Goal: Task Accomplishment & Management: Manage account settings

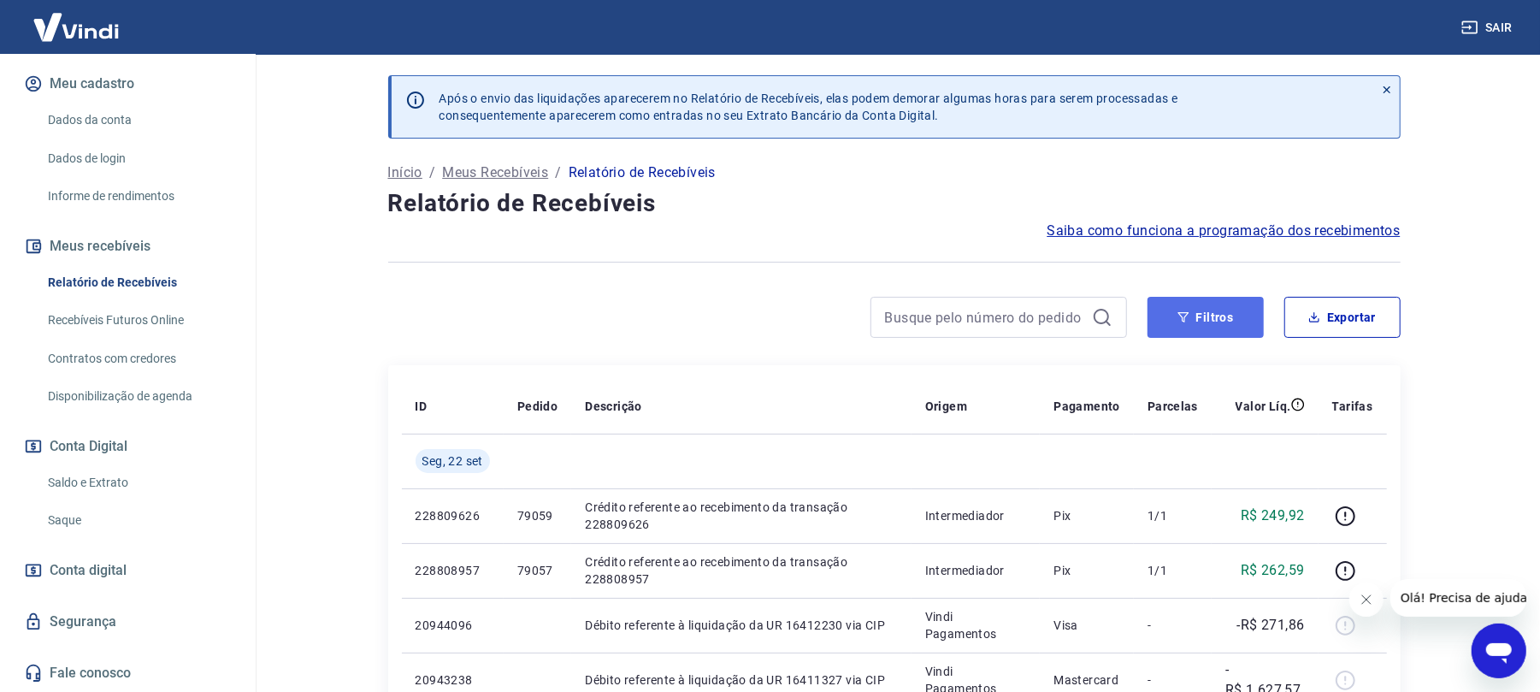
click at [1187, 316] on icon "button" at bounding box center [1183, 317] width 12 height 12
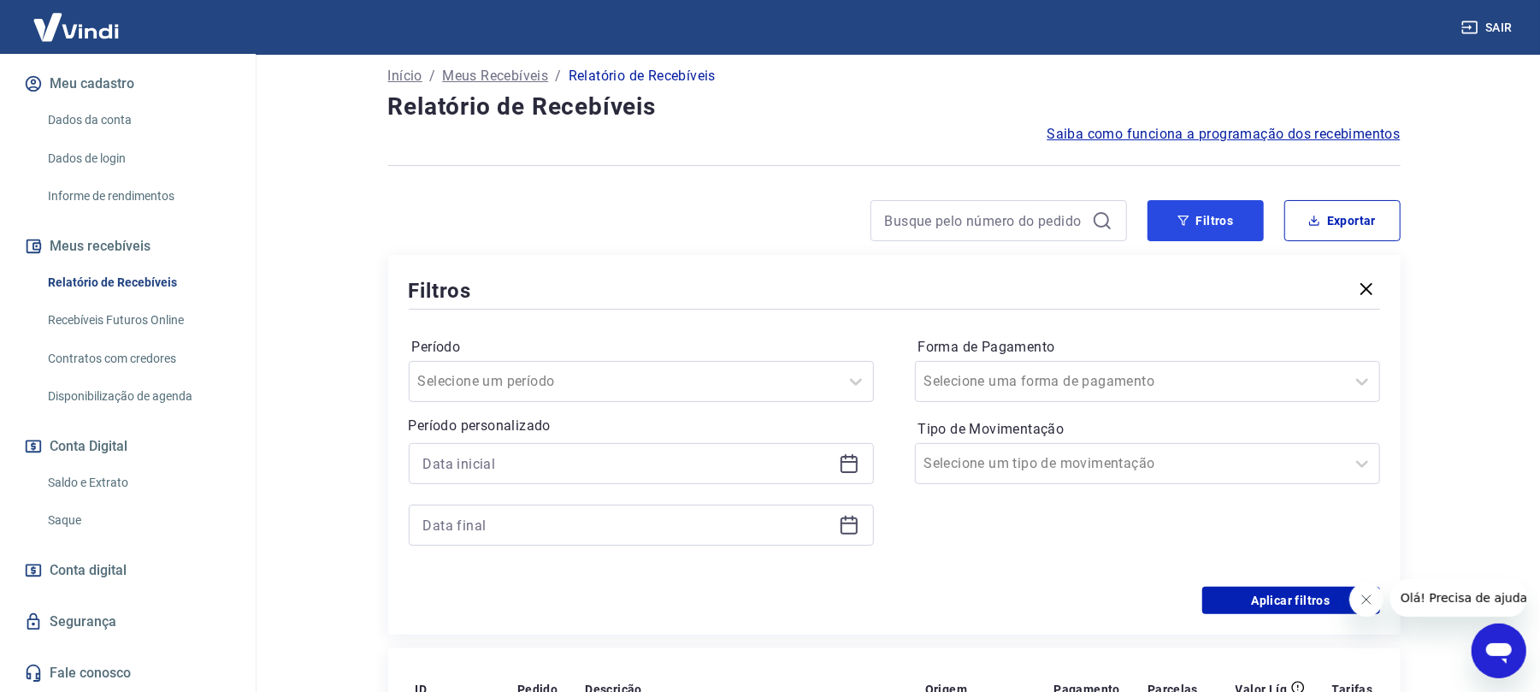
scroll to position [227, 0]
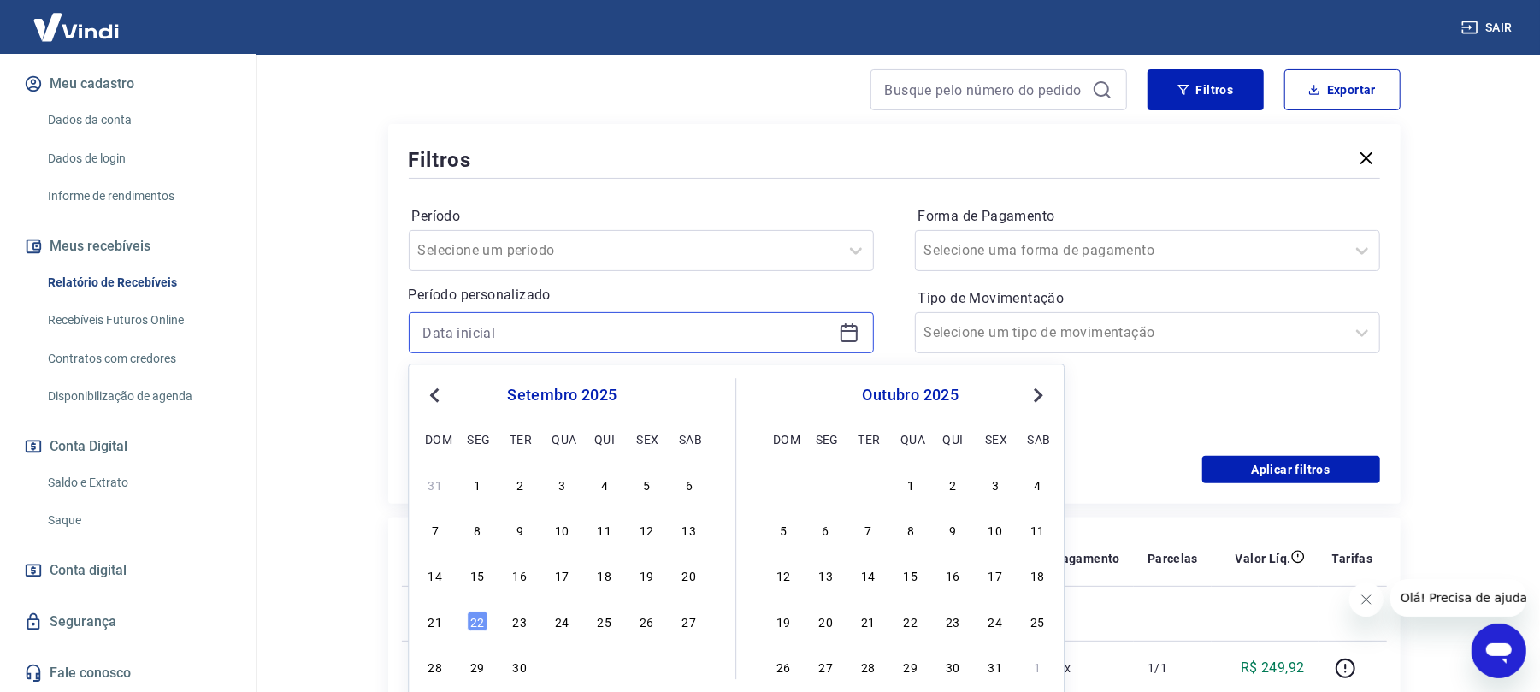
click at [831, 325] on input at bounding box center [627, 333] width 409 height 26
click at [647, 568] on div "19" at bounding box center [646, 575] width 21 height 21
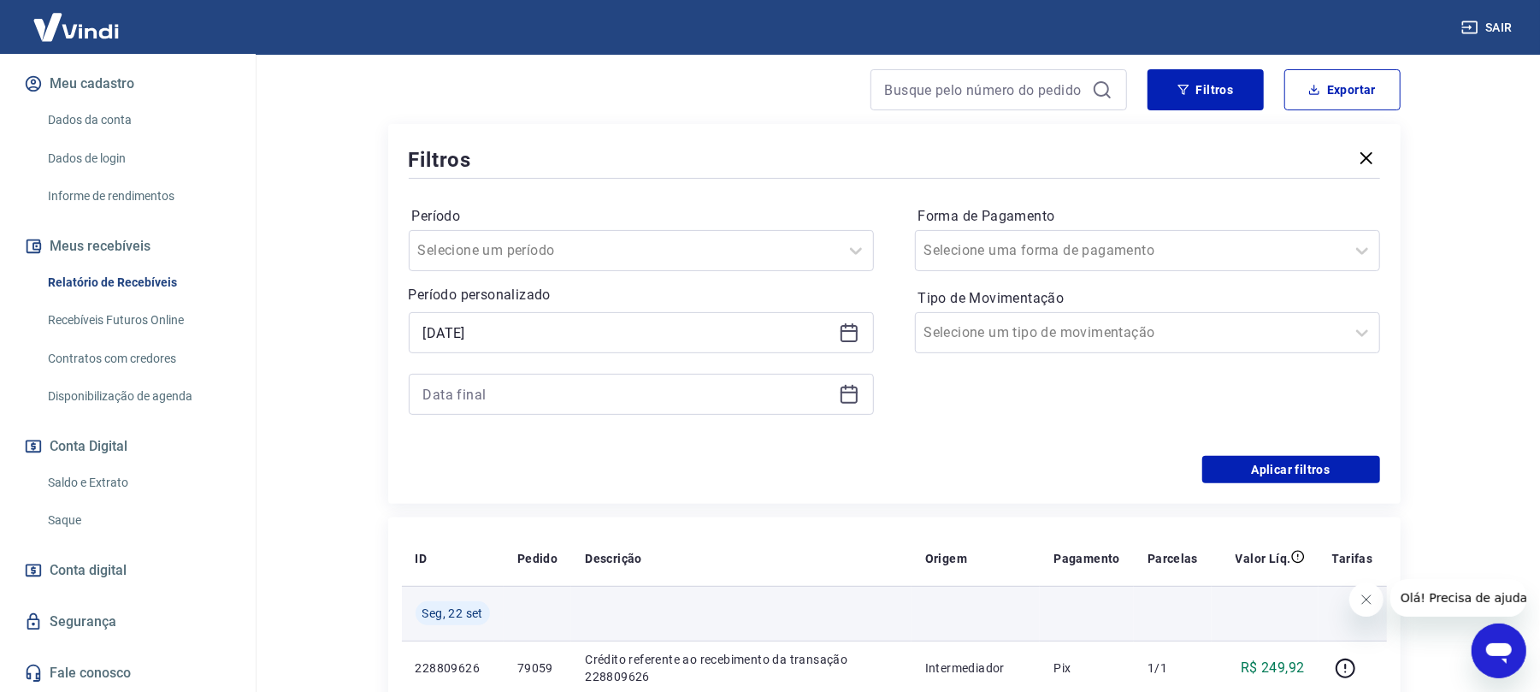
type input "[DATE]"
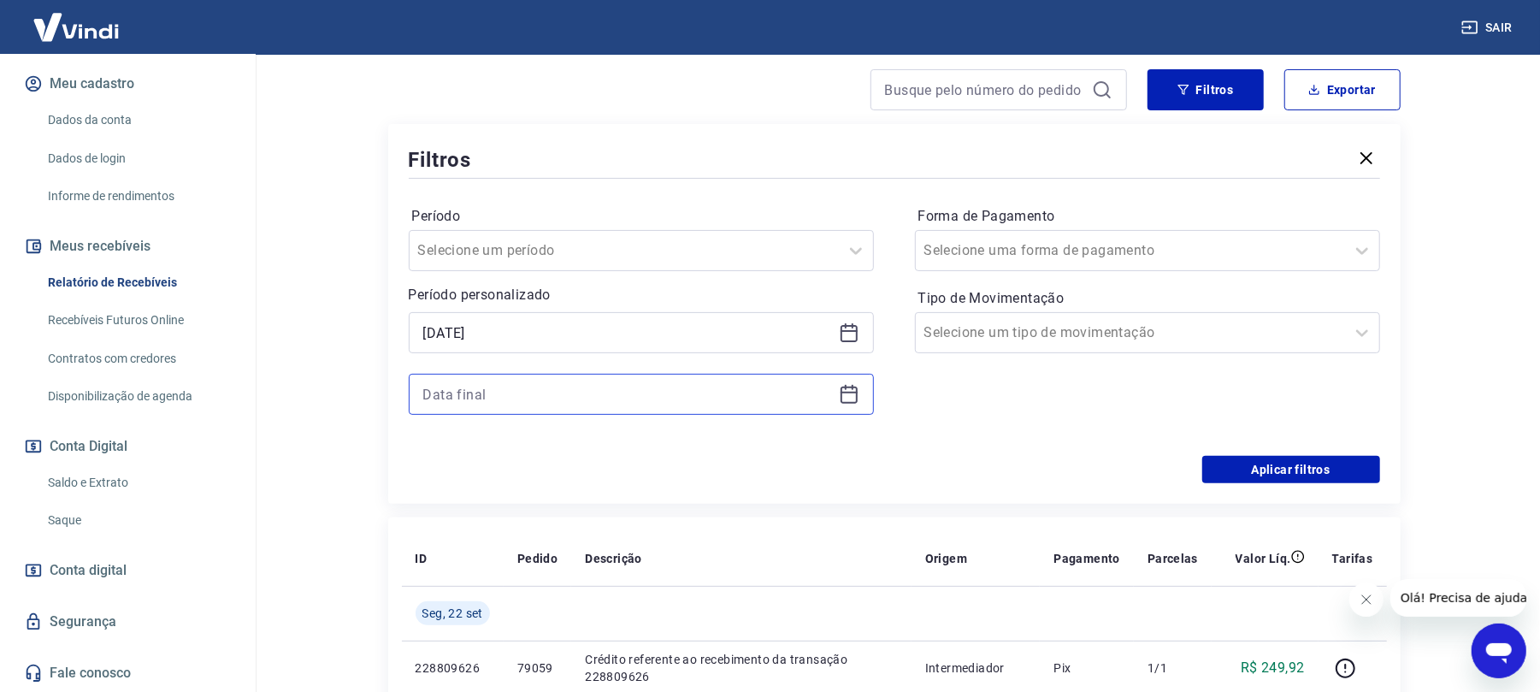
click at [638, 407] on input at bounding box center [627, 394] width 409 height 26
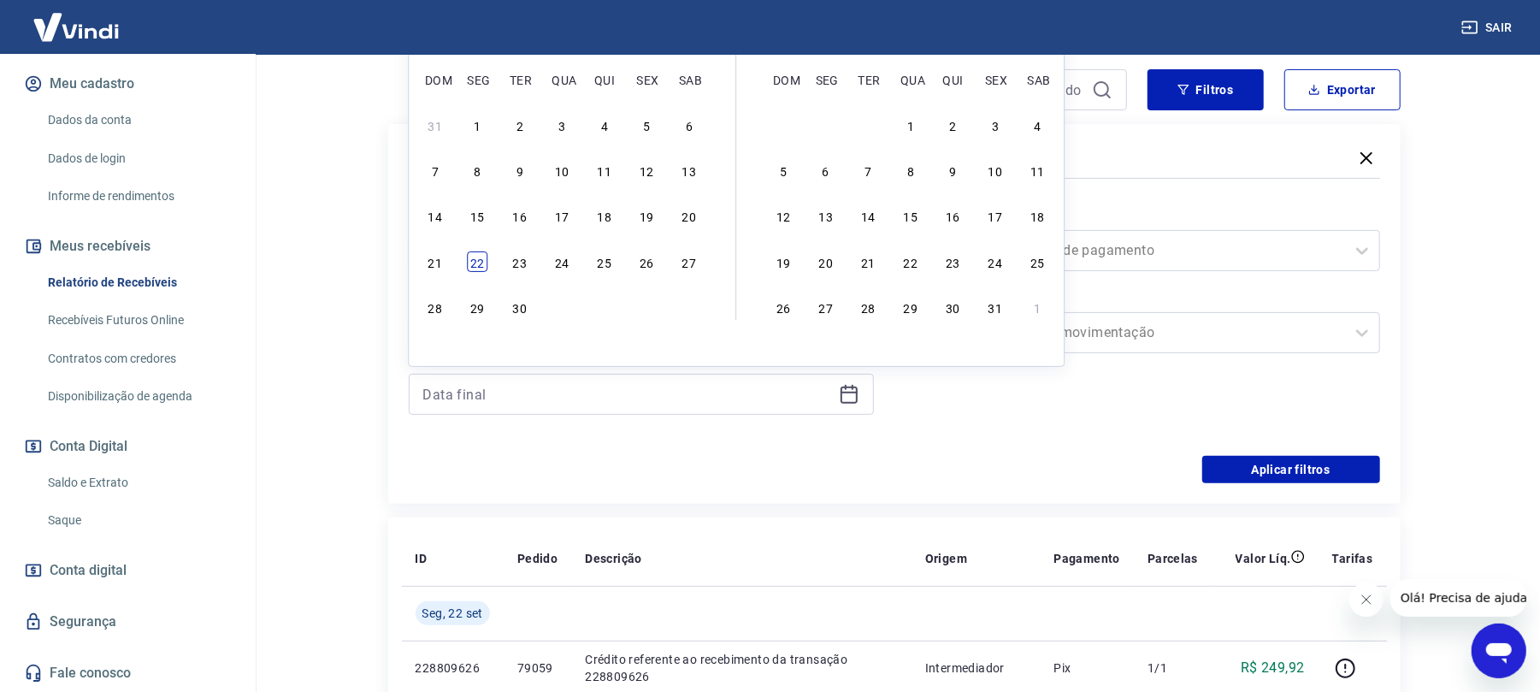
click at [475, 268] on div "22" at bounding box center [477, 261] width 21 height 21
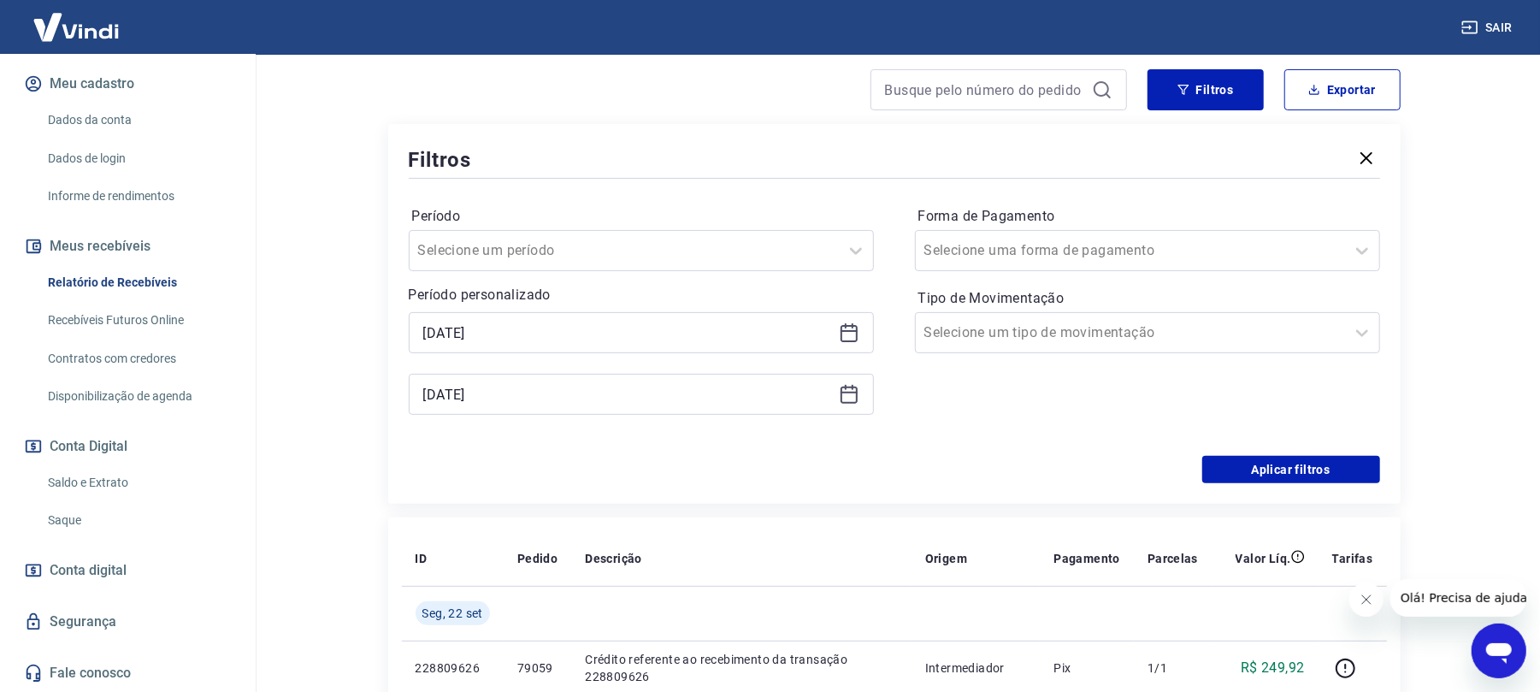
type input "[DATE]"
drag, startPoint x: 1051, startPoint y: 221, endPoint x: 1037, endPoint y: 246, distance: 29.1
click at [1050, 221] on label "Forma de Pagamento" at bounding box center [1147, 216] width 458 height 21
click at [1037, 247] on input "Forma de Pagamento" at bounding box center [1010, 250] width 173 height 21
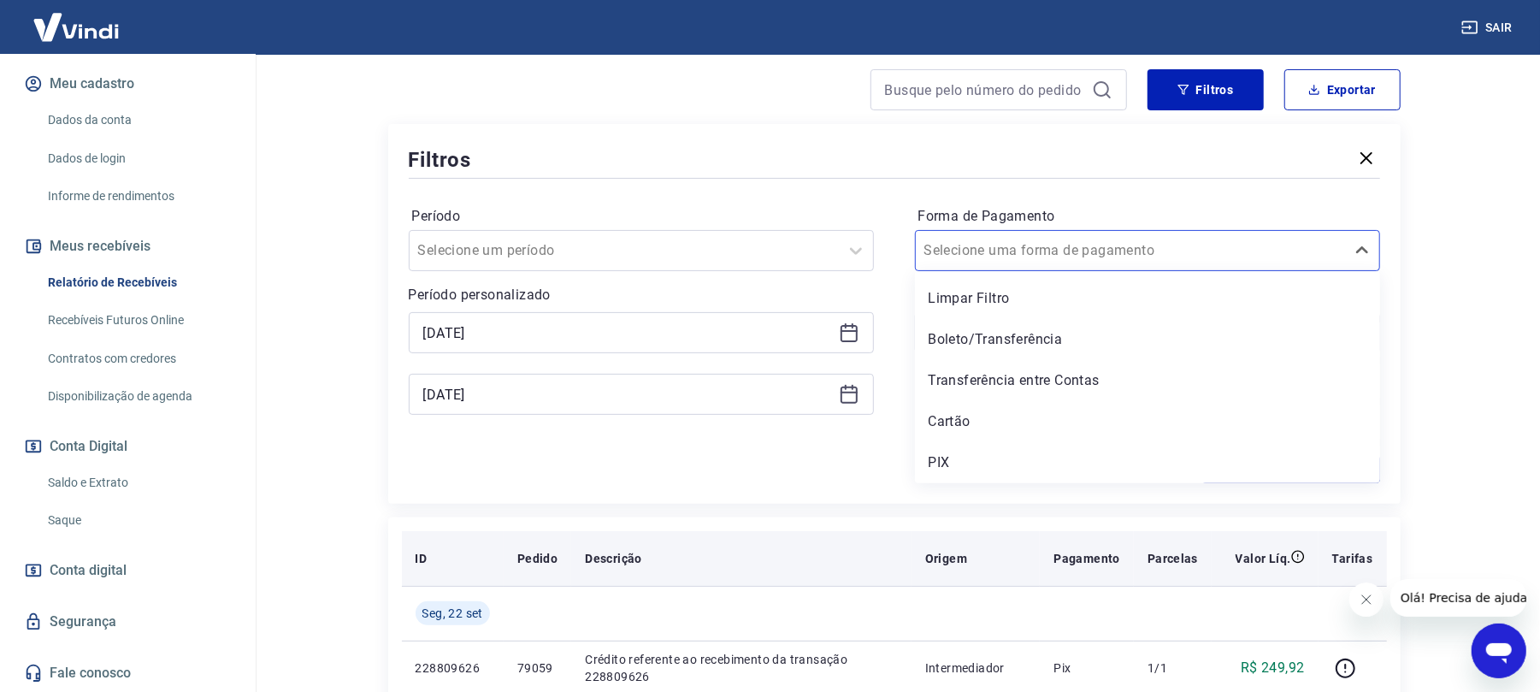
drag, startPoint x: 989, startPoint y: 450, endPoint x: 1023, endPoint y: 549, distance: 104.6
click at [990, 451] on div "PIX" at bounding box center [1147, 462] width 465 height 34
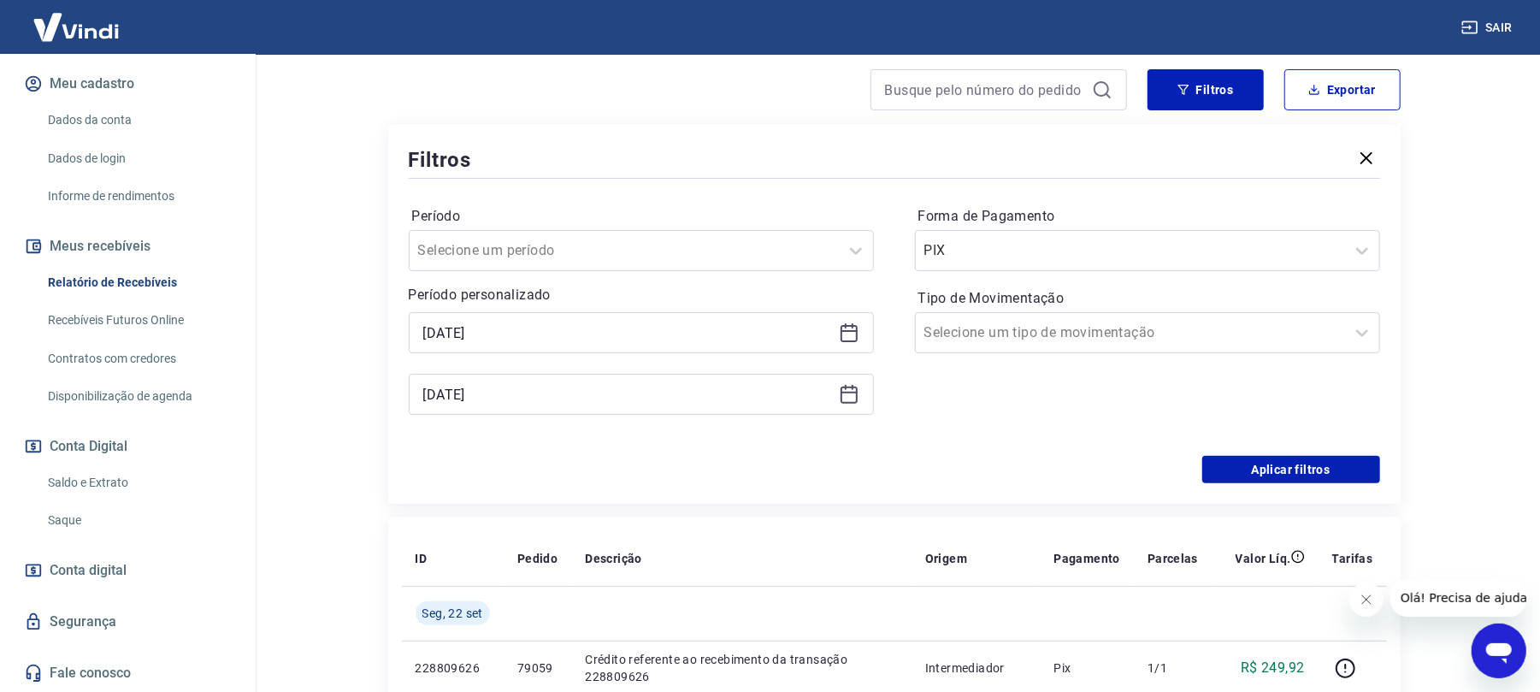
click at [1383, 474] on div "Filtros Período Selecione um período Período personalizado Selected date: [DATE…" at bounding box center [894, 314] width 1012 height 380
click at [1351, 475] on button "Aplicar filtros" at bounding box center [1291, 469] width 178 height 27
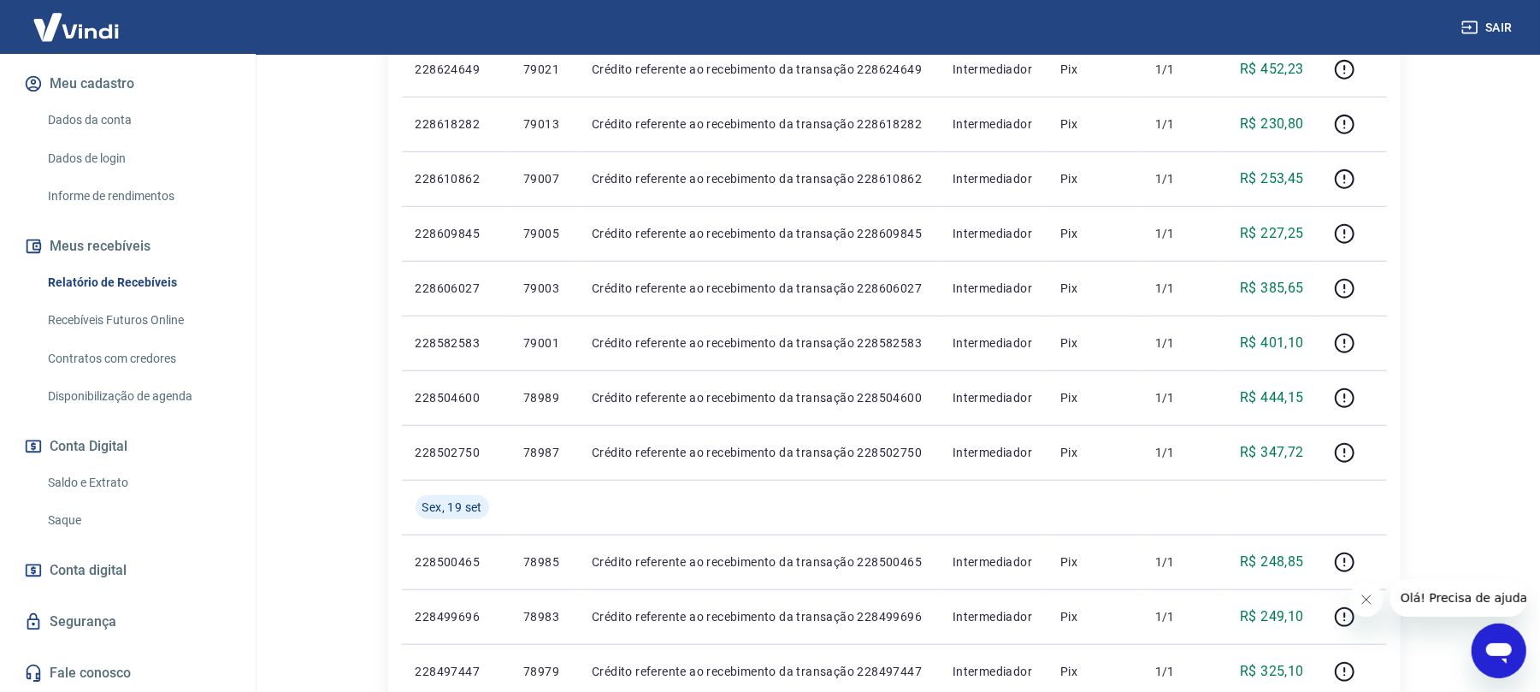
scroll to position [1140, 0]
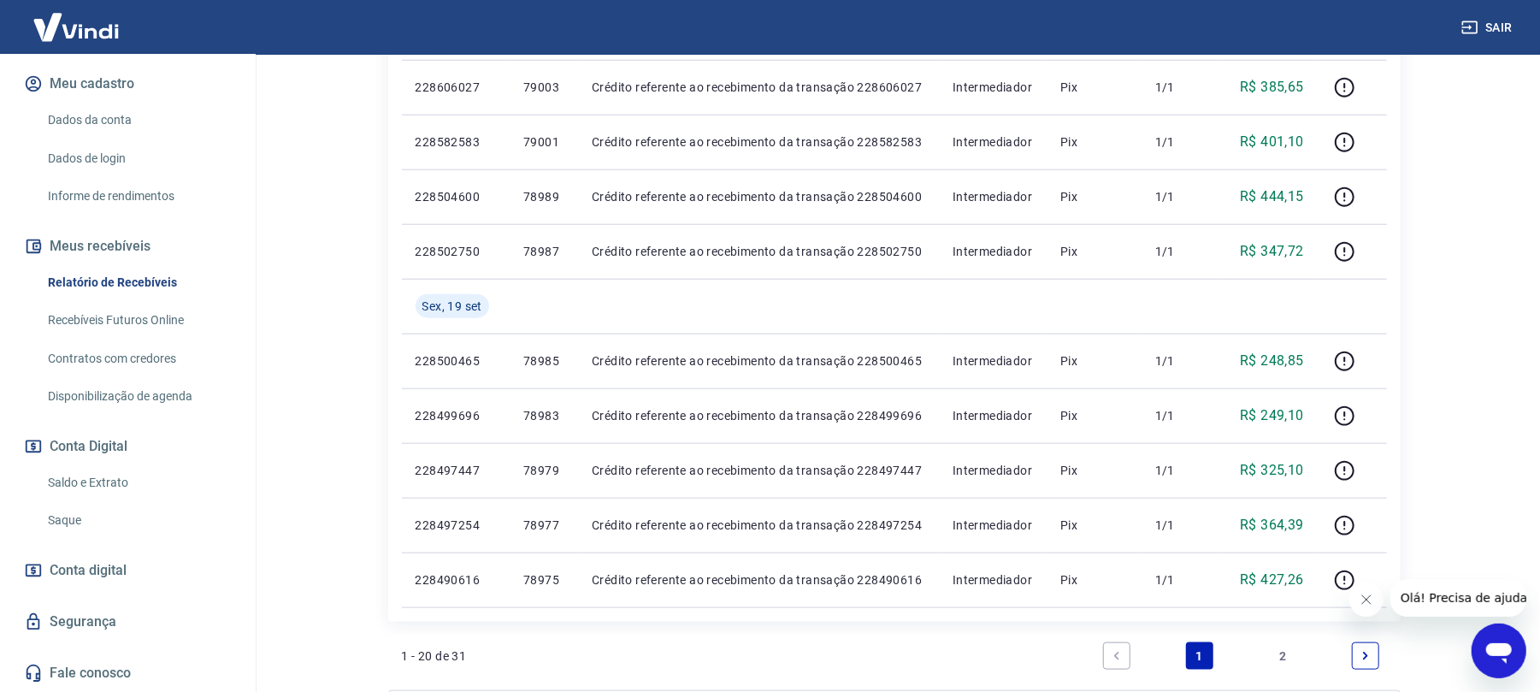
drag, startPoint x: 1259, startPoint y: 653, endPoint x: 1270, endPoint y: 655, distance: 11.2
click at [1270, 655] on ul "1 2" at bounding box center [1241, 655] width 291 height 41
click at [1277, 655] on link "2" at bounding box center [1282, 655] width 27 height 27
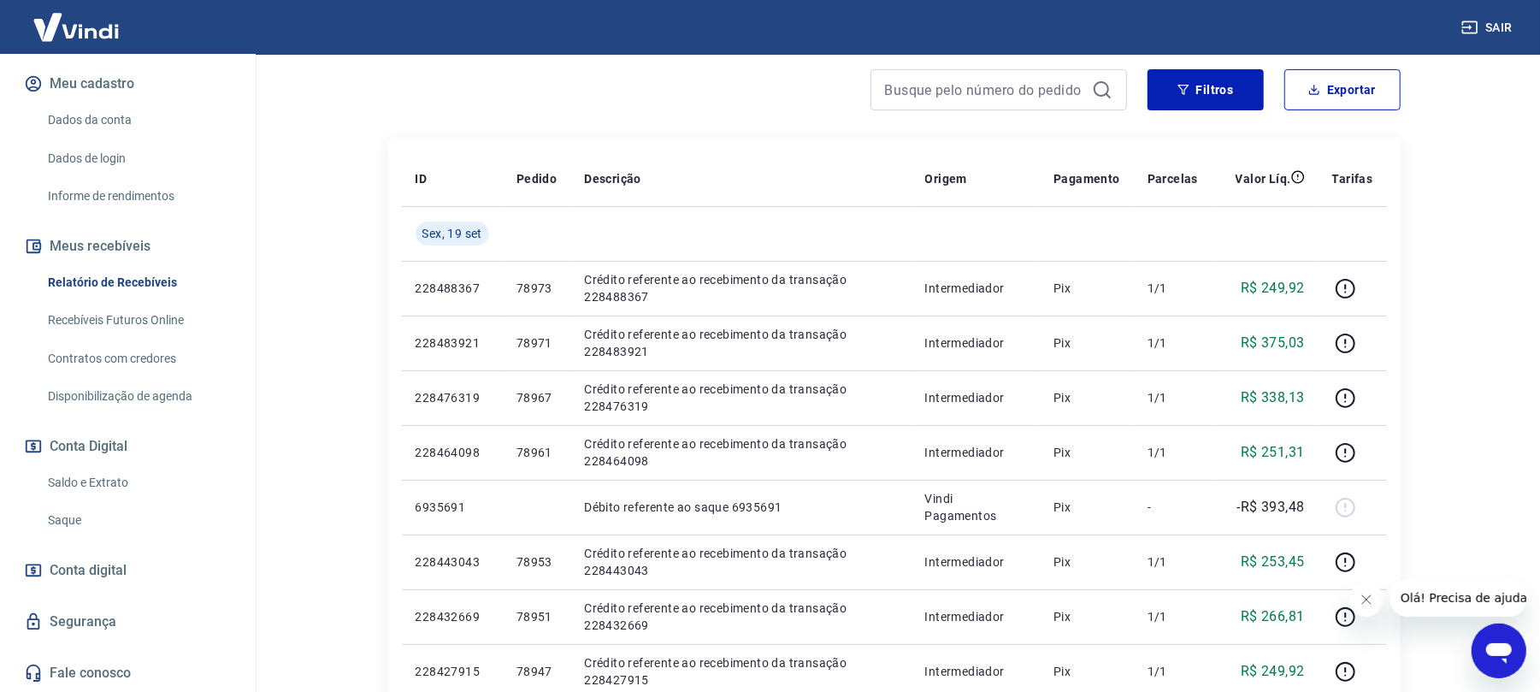
scroll to position [342, 0]
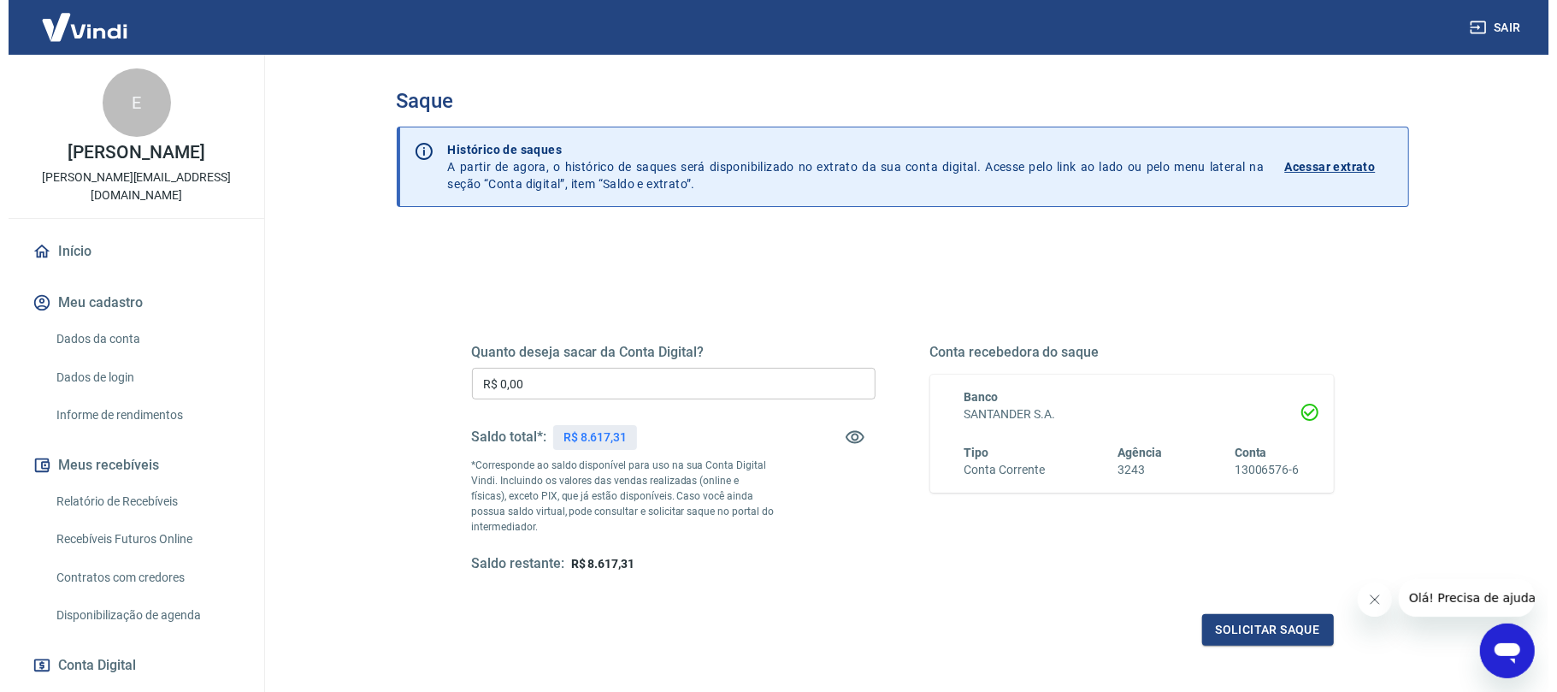
scroll to position [154, 0]
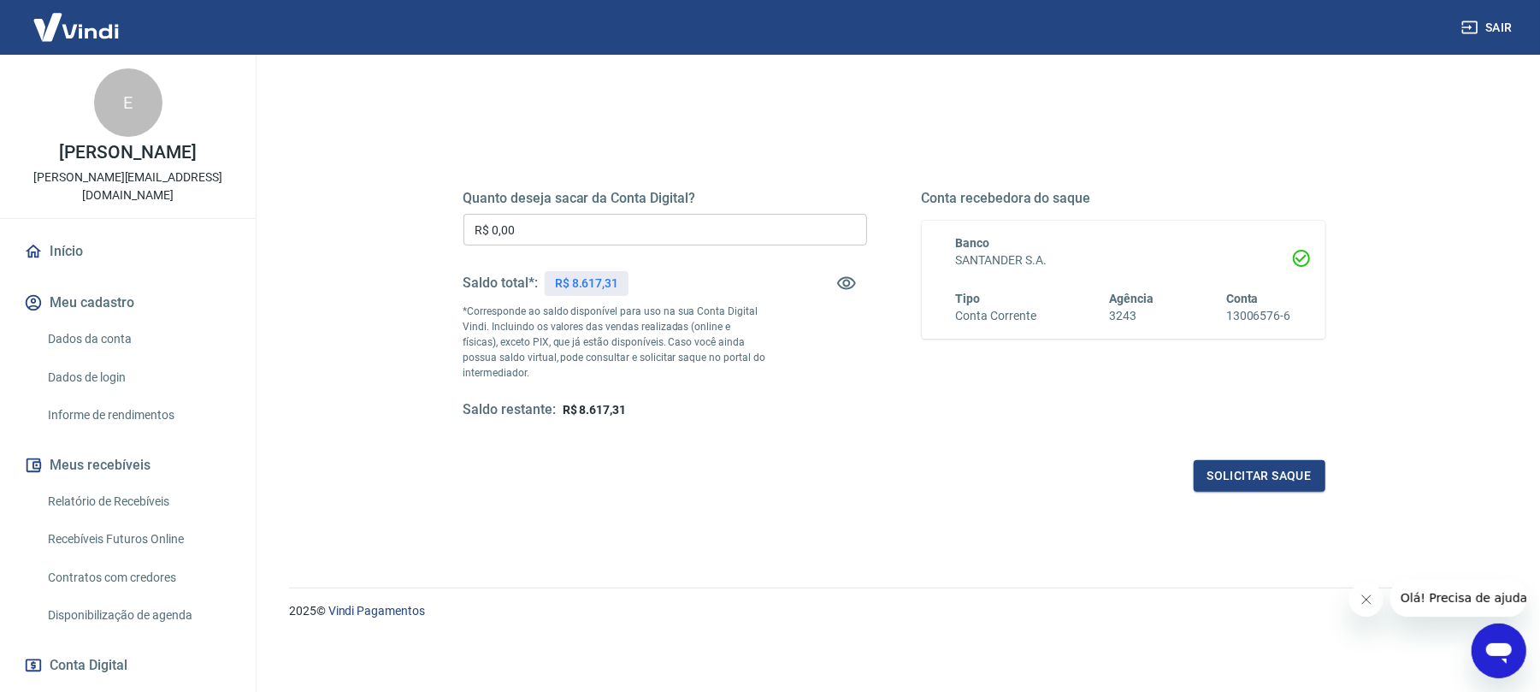
click at [725, 238] on input "R$ 0,00" at bounding box center [665, 230] width 404 height 32
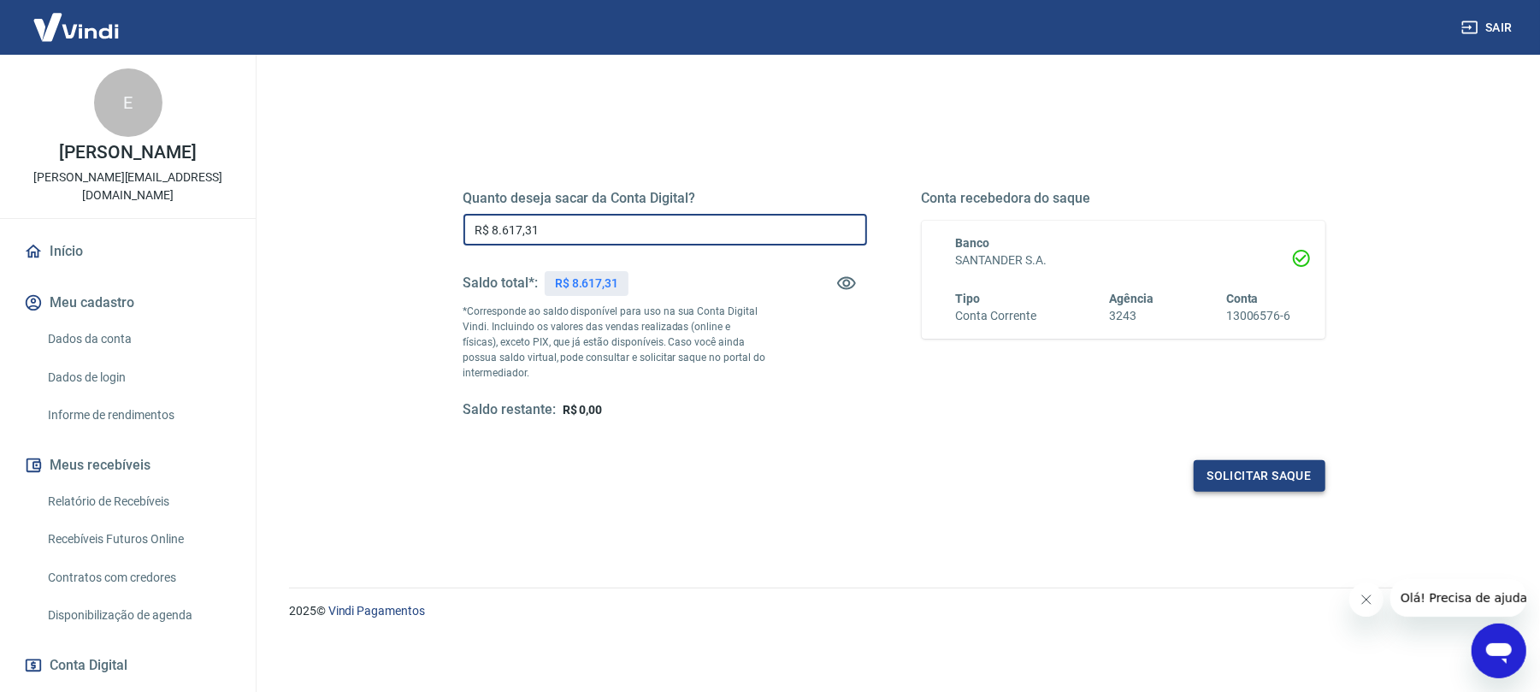
type input "R$ 8.617,31"
click at [1245, 474] on button "Solicitar saque" at bounding box center [1260, 476] width 132 height 32
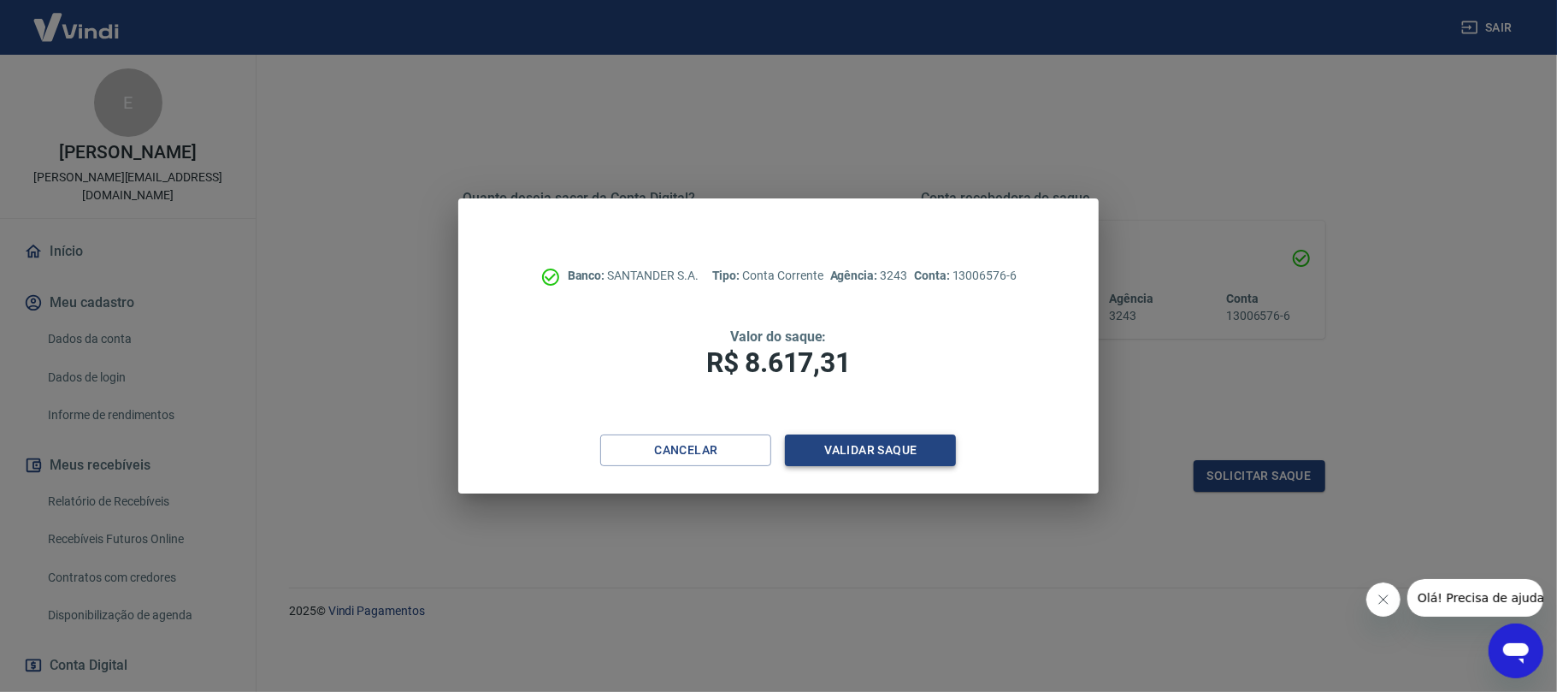
click at [954, 445] on button "Validar saque" at bounding box center [870, 450] width 171 height 32
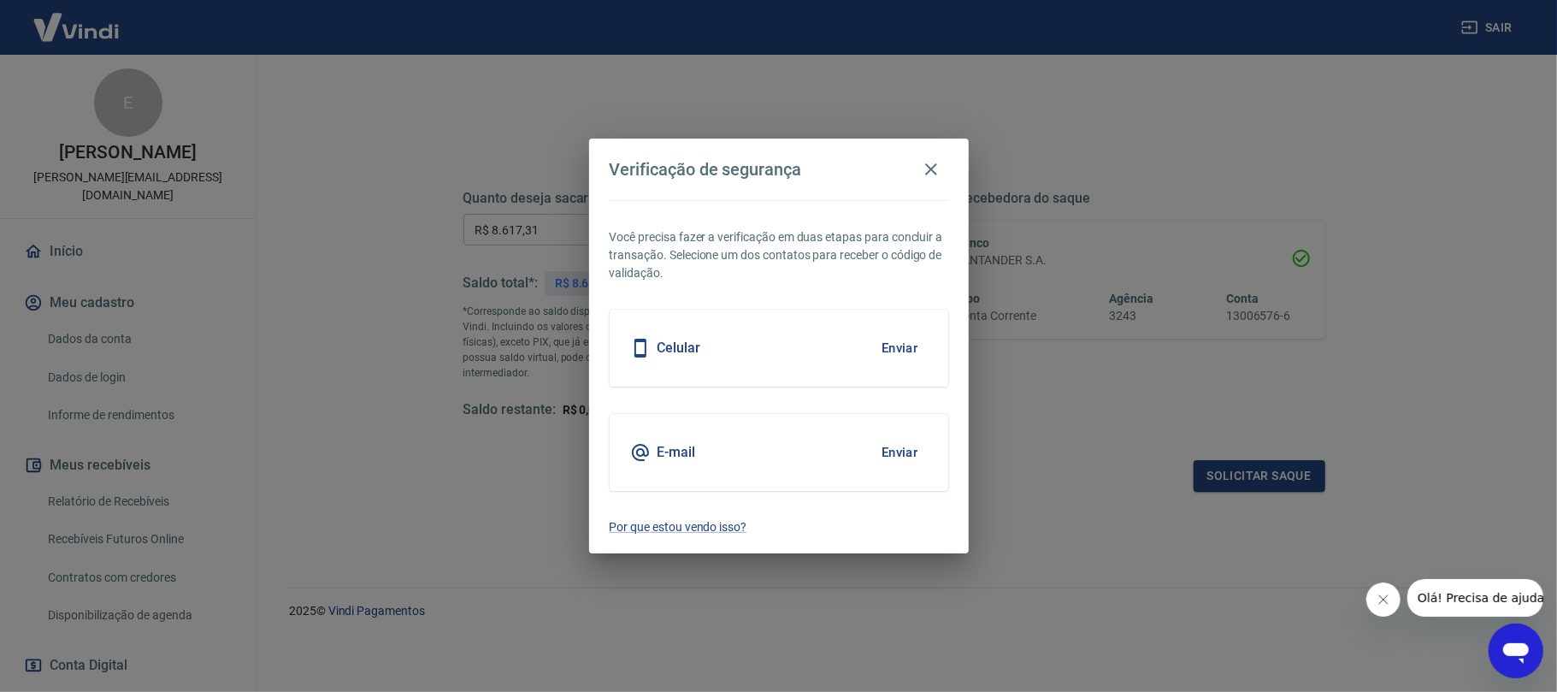
click at [887, 339] on button "Enviar" at bounding box center [900, 348] width 56 height 36
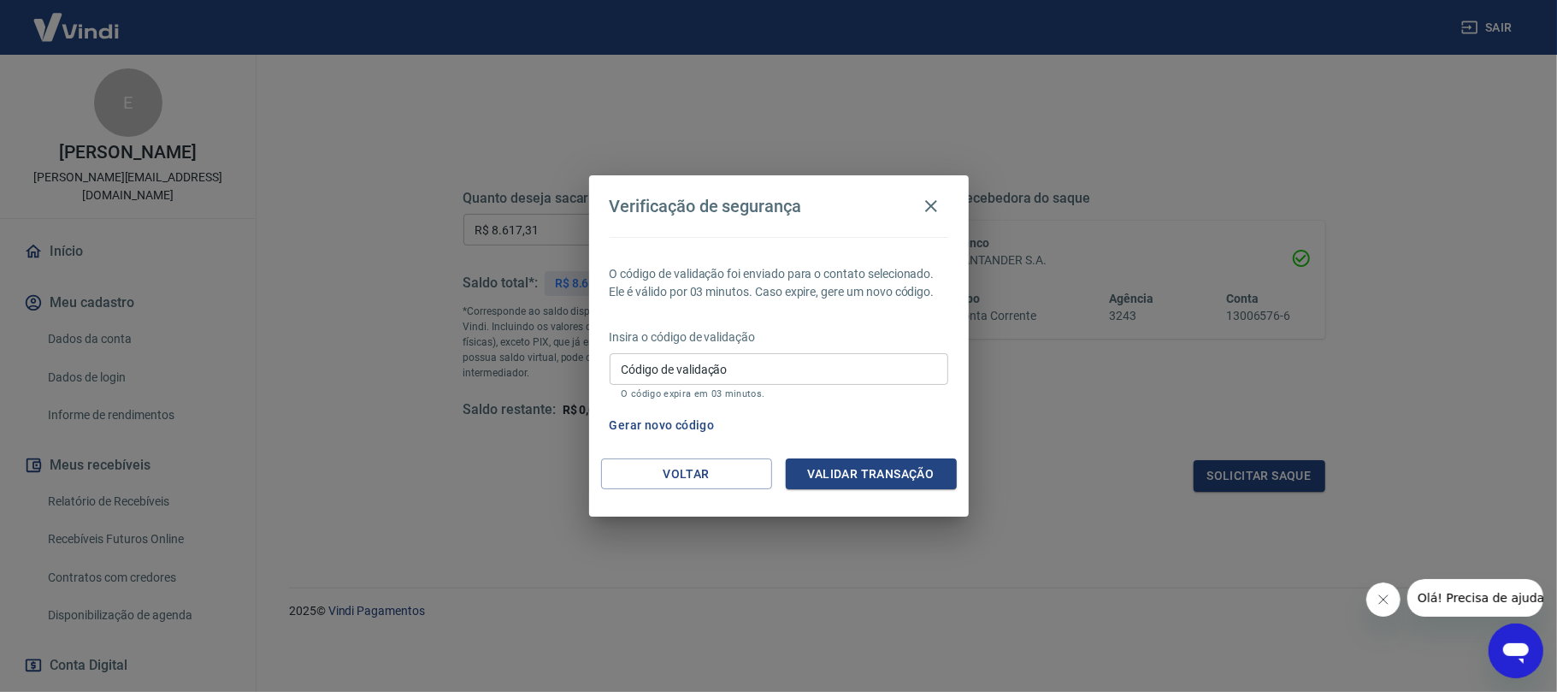
drag, startPoint x: 867, startPoint y: 391, endPoint x: 850, endPoint y: 361, distance: 34.5
click at [865, 388] on p "O código expira em 03 minutos." at bounding box center [779, 393] width 315 height 11
click at [850, 361] on input "Código de validação" at bounding box center [779, 369] width 339 height 32
type input "138195"
click at [811, 487] on button "Validar transação" at bounding box center [871, 474] width 171 height 32
